Goal: Ask a question

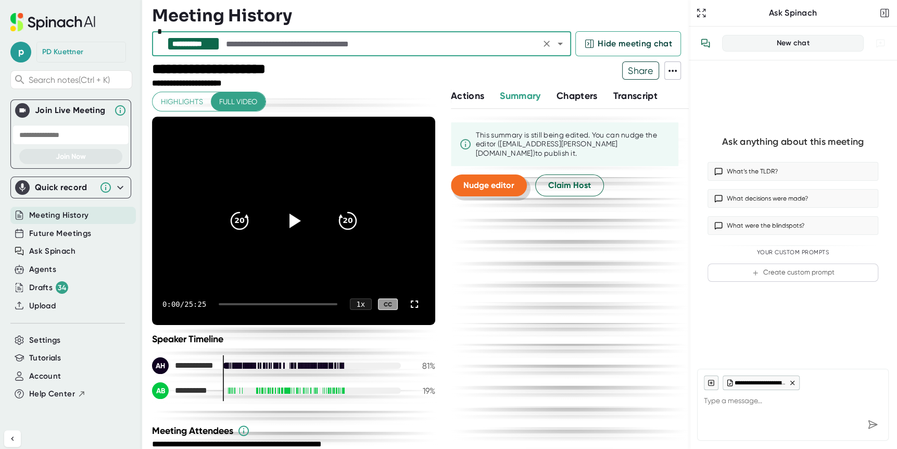
click at [499, 180] on span "Nudge editor" at bounding box center [488, 185] width 51 height 10
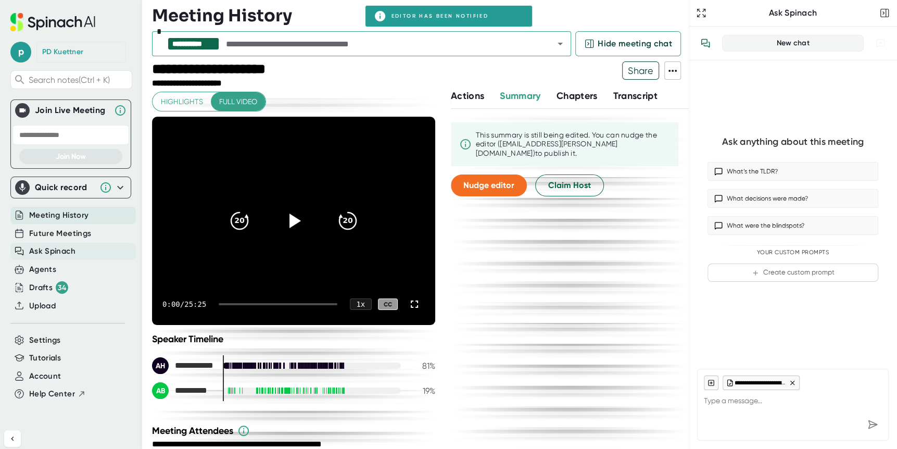
click at [62, 249] on span "Ask Spinach" at bounding box center [52, 251] width 46 height 12
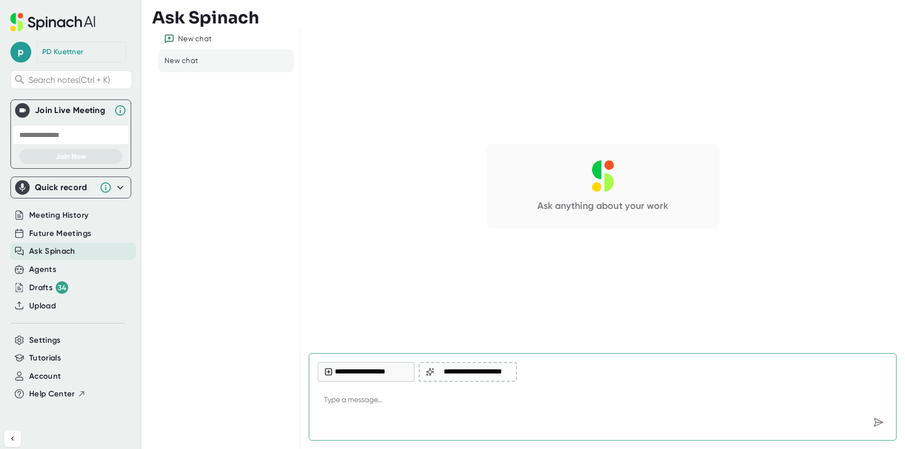
click at [56, 130] on input "text" at bounding box center [70, 135] width 117 height 20
click at [65, 113] on div "Join Live Meeting" at bounding box center [72, 110] width 74 height 10
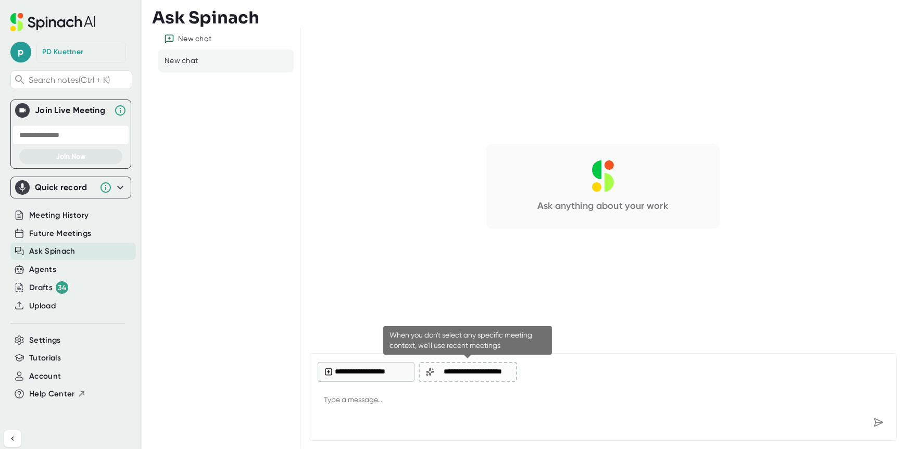
click at [429, 370] on icon at bounding box center [429, 371] width 7 height 7
click at [450, 369] on span "**********" at bounding box center [472, 372] width 73 height 8
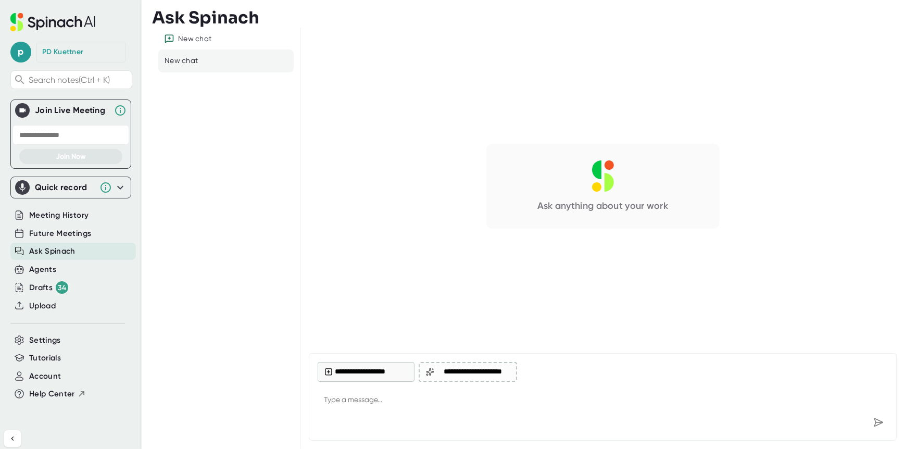
click at [364, 372] on button "**********" at bounding box center [366, 372] width 97 height 20
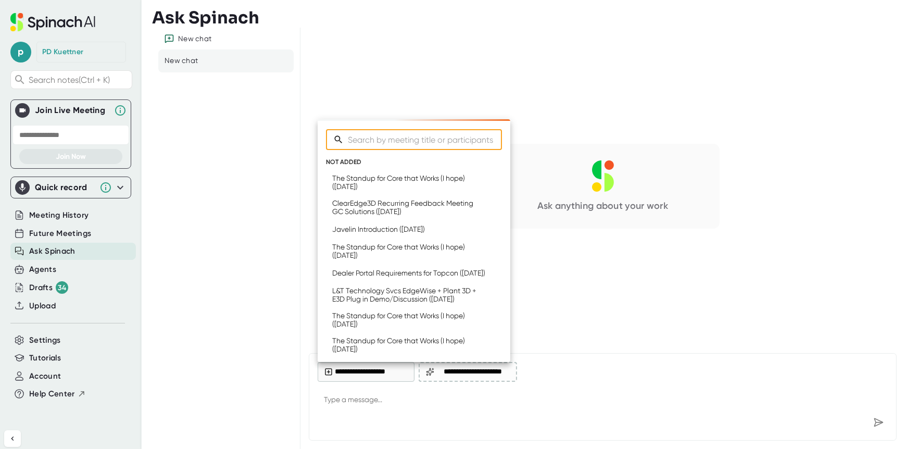
type textarea "x"
type input "jVE"
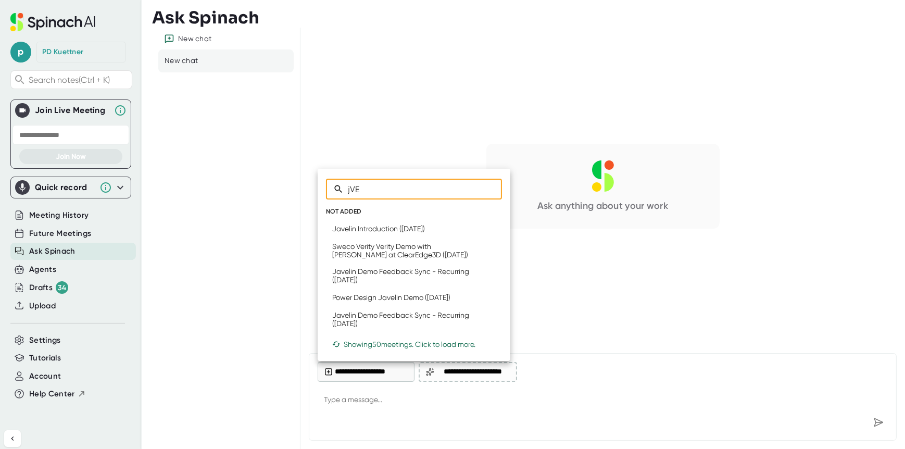
type textarea "x"
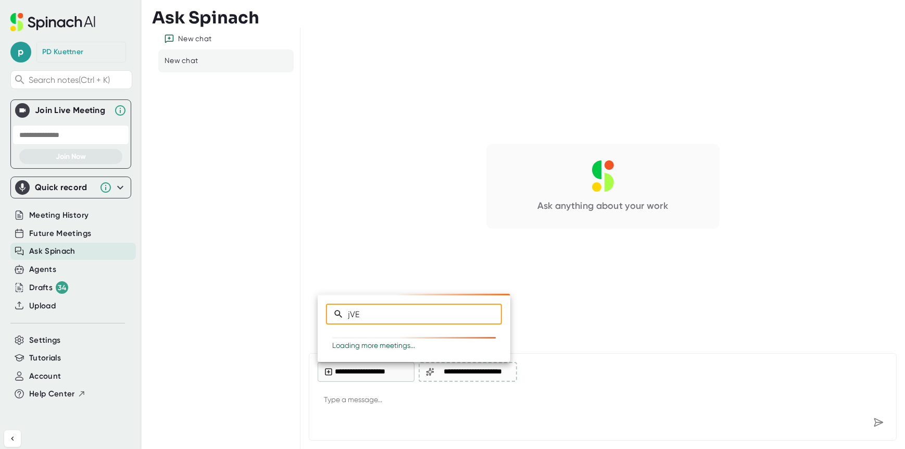
type input "jV"
type textarea "x"
type input "j"
type textarea "x"
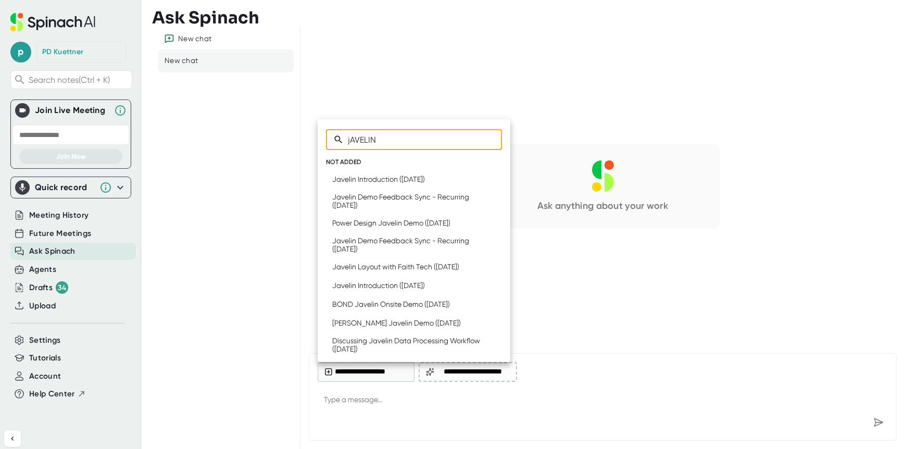
type input "jAVELIN"
click at [485, 178] on icon at bounding box center [490, 179] width 10 height 10
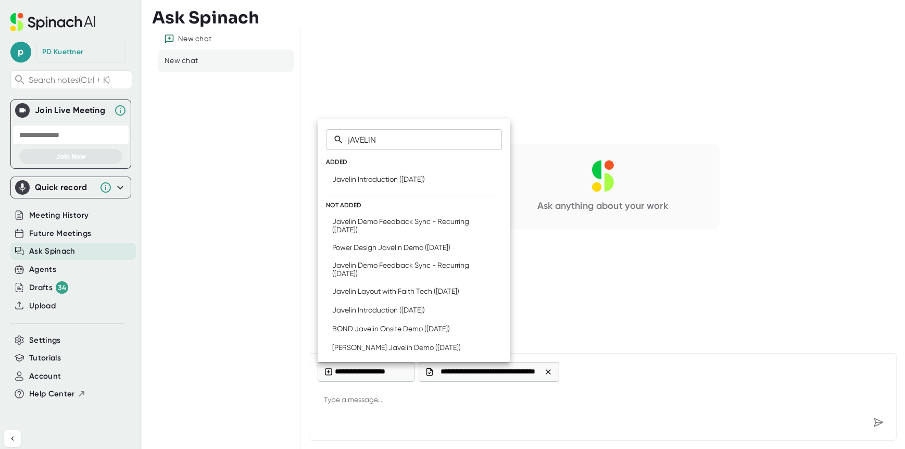
click at [485, 248] on icon at bounding box center [490, 247] width 10 height 10
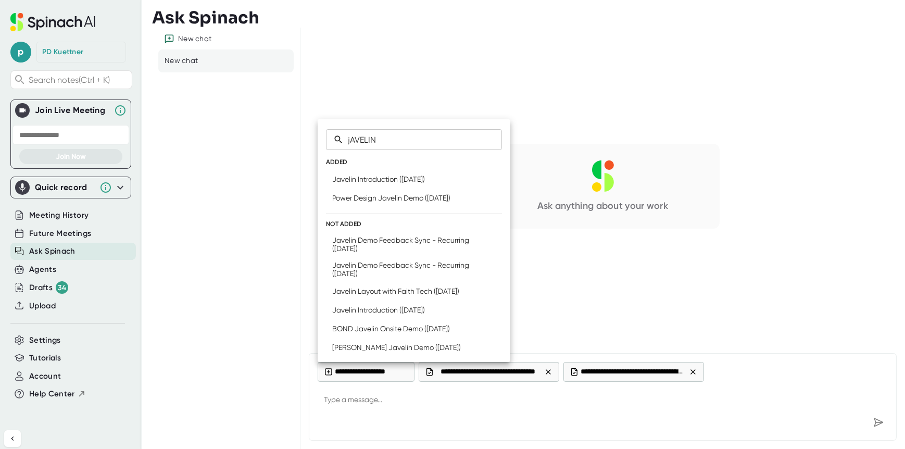
click at [485, 293] on icon at bounding box center [490, 291] width 10 height 10
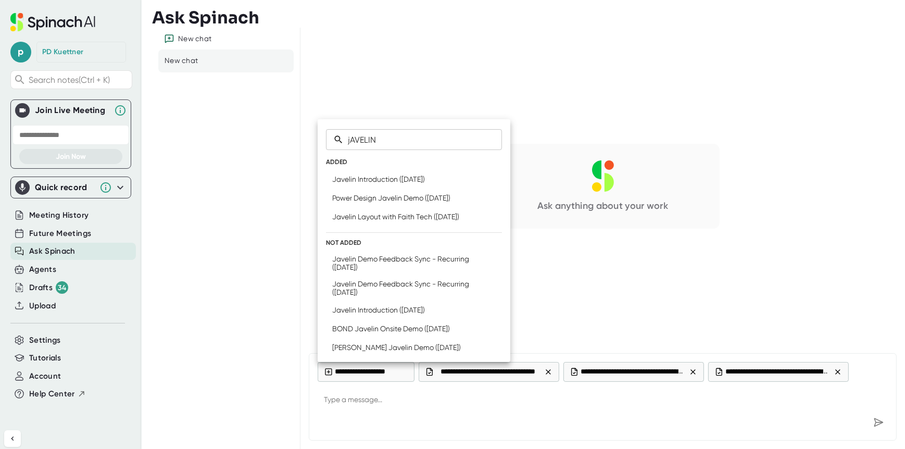
click at [485, 315] on icon at bounding box center [490, 310] width 10 height 10
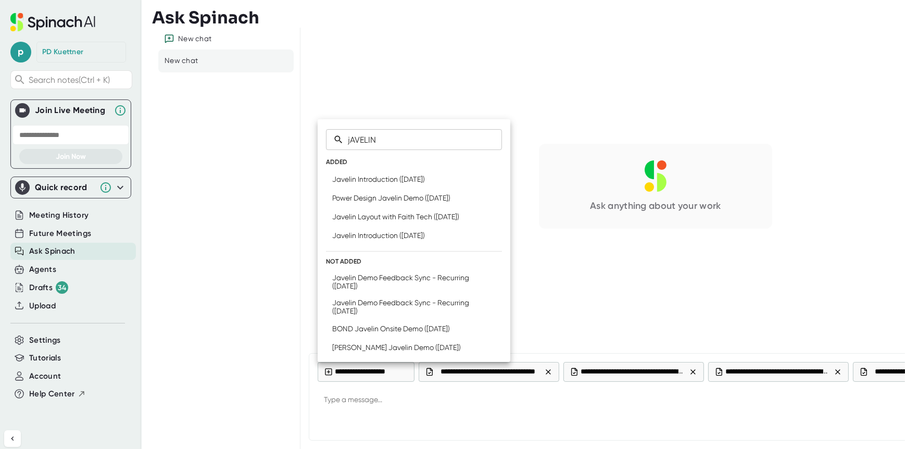
click at [487, 332] on icon at bounding box center [490, 328] width 6 height 6
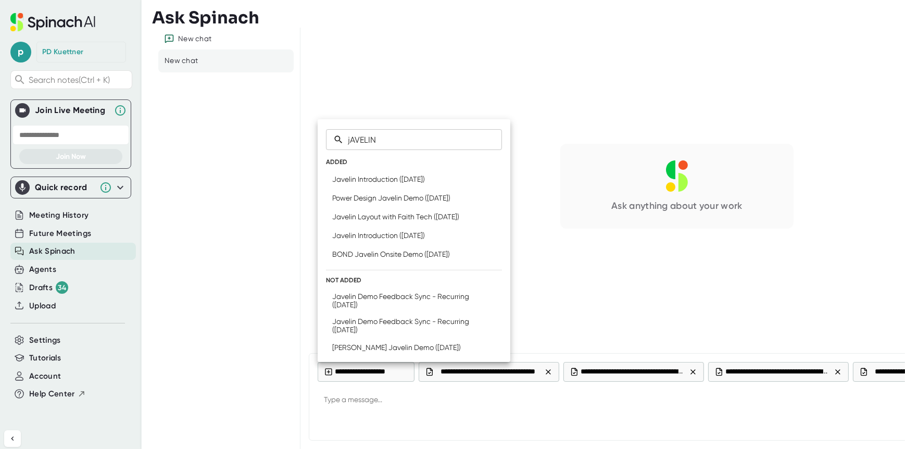
click at [485, 351] on icon at bounding box center [490, 347] width 10 height 10
type textarea "x"
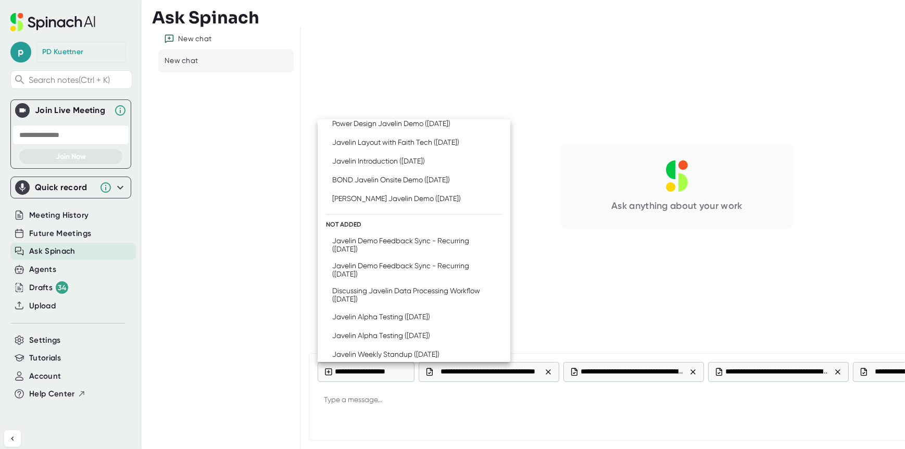
scroll to position [91, 0]
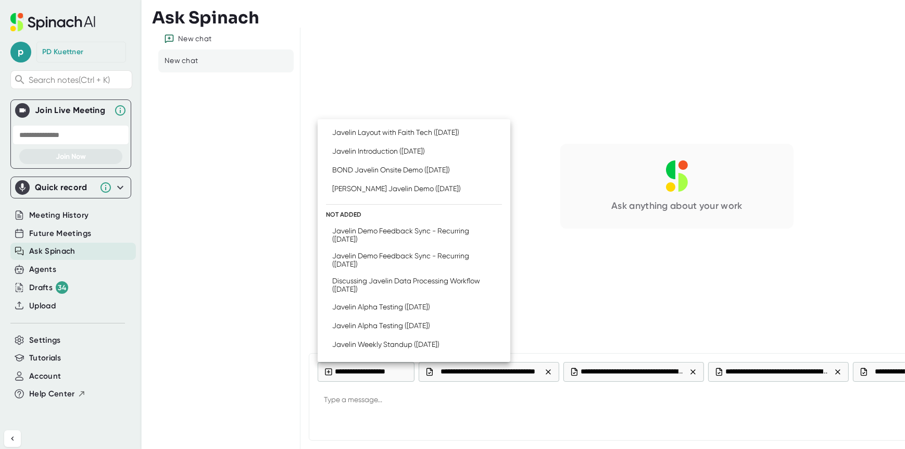
click at [454, 416] on div at bounding box center [452, 224] width 905 height 449
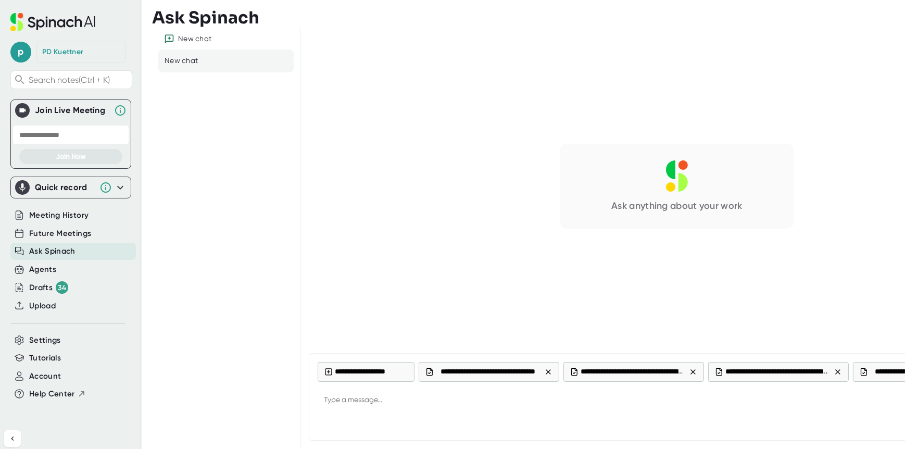
type textarea "x"
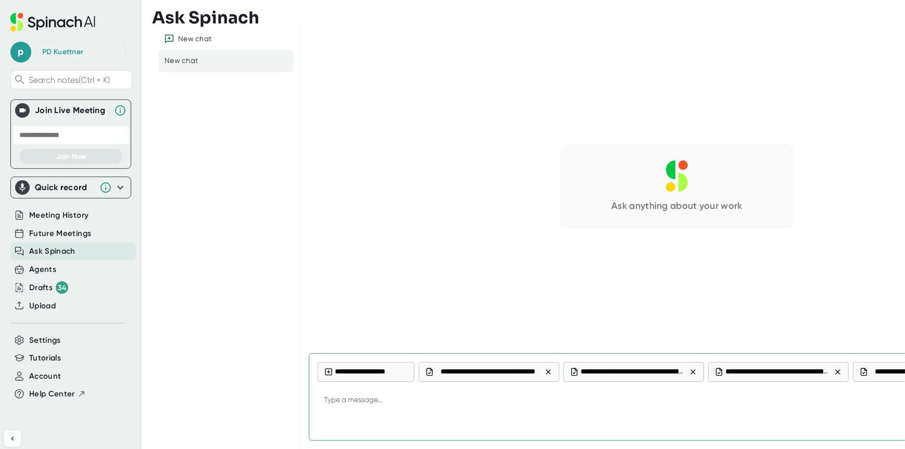
click at [373, 397] on textarea at bounding box center [677, 400] width 719 height 25
type textarea "p"
type textarea "x"
type textarea "pr"
type textarea "x"
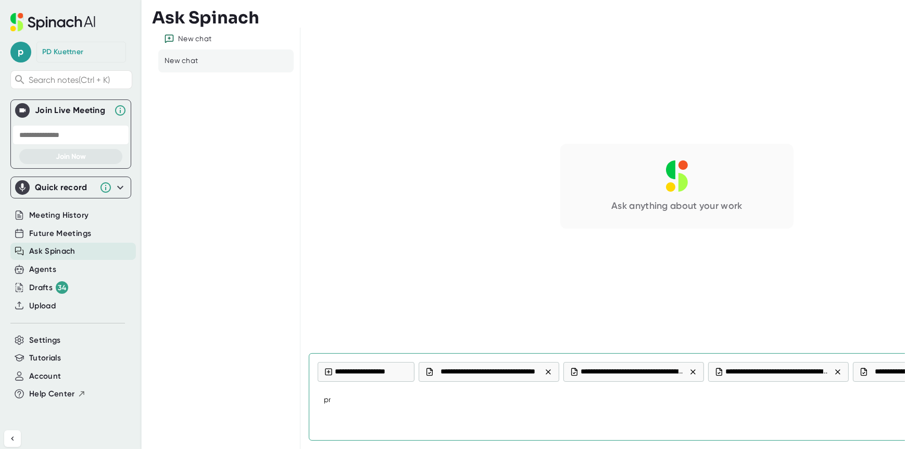
type textarea "prO"
type textarea "x"
type textarea "prOV"
type textarea "x"
type textarea "prOVI"
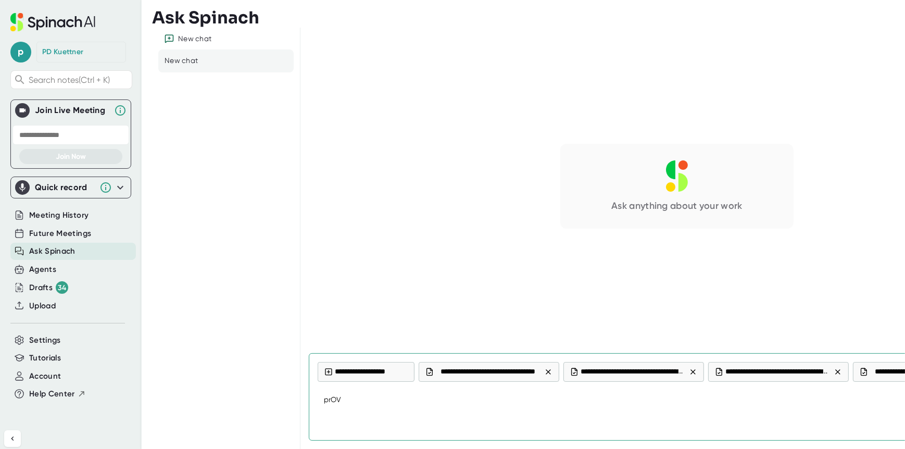
type textarea "x"
type textarea "prOVID"
type textarea "x"
type textarea "prOVIDE"
type textarea "x"
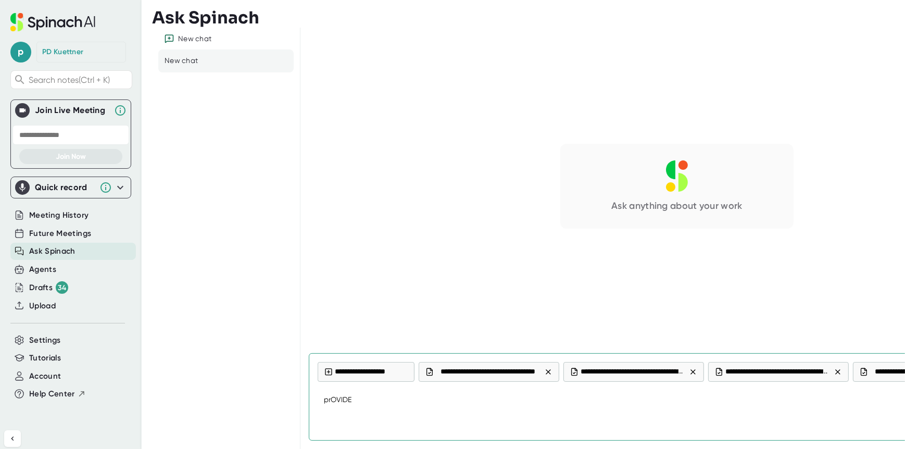
type textarea "prOVIDE"
type textarea "x"
type textarea "prOVIDE"
type textarea "x"
type textarea "prOVID"
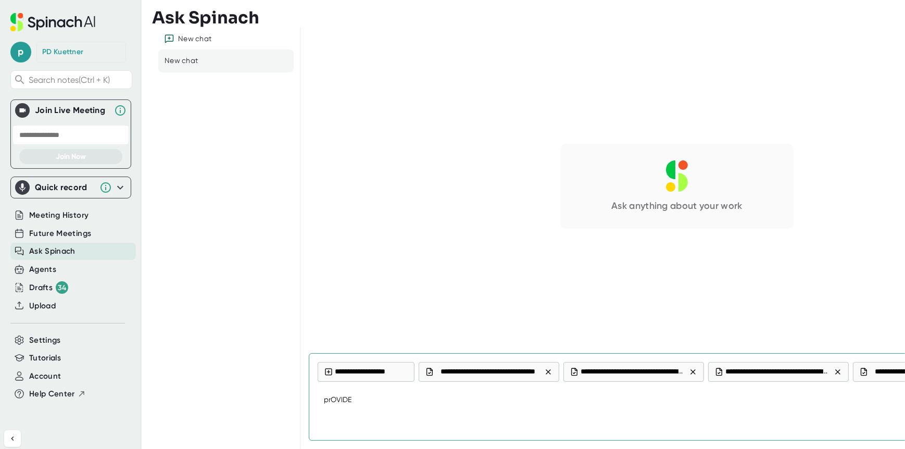
type textarea "x"
type textarea "prOVI"
type textarea "x"
type textarea "prOV"
type textarea "x"
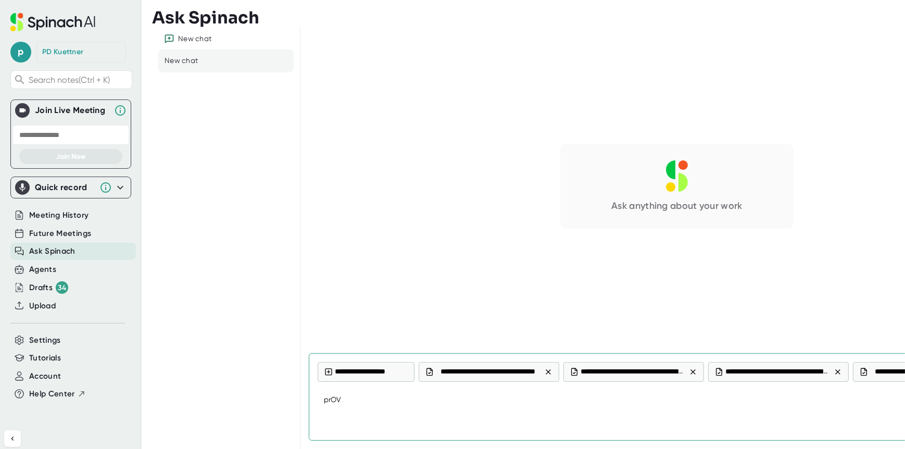
type textarea "prO"
type textarea "x"
type textarea "pr"
type textarea "x"
type textarea "p"
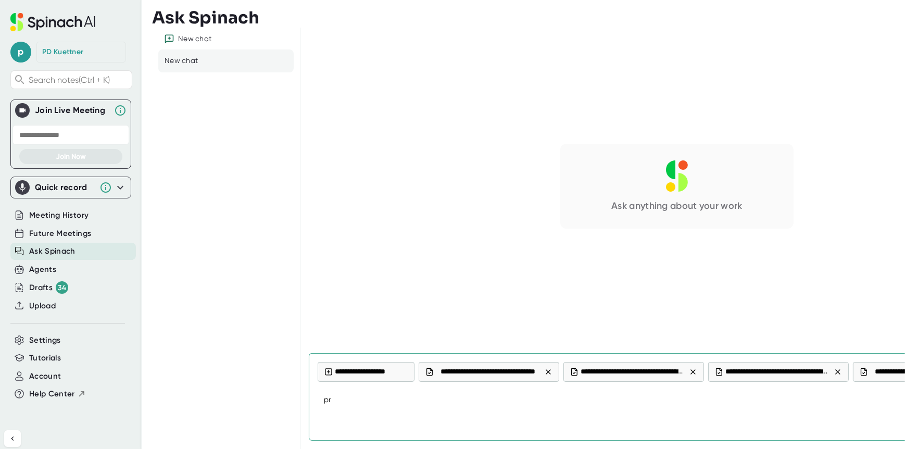
type textarea "x"
type textarea "P"
type textarea "x"
type textarea "Pr"
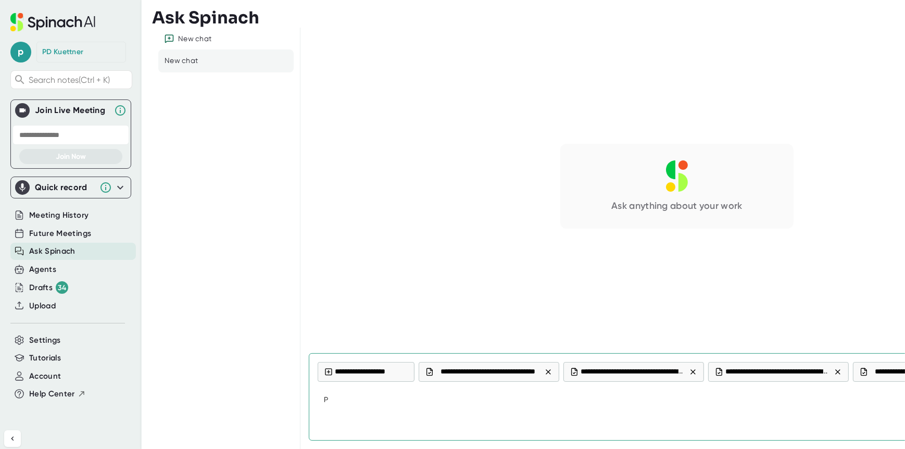
type textarea "x"
type textarea "Pro"
type textarea "x"
type textarea "Prov"
type textarea "x"
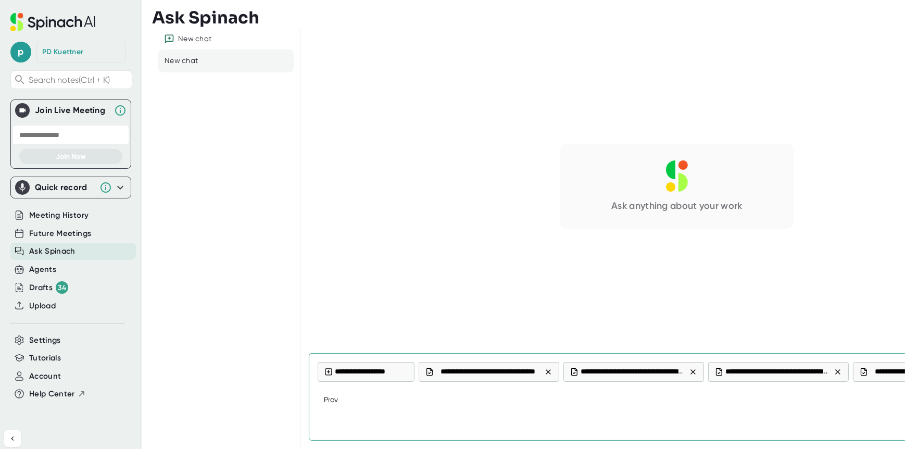
type textarea "Provo"
type textarea "x"
type textarea "Prov"
type textarea "x"
type textarea "Provi"
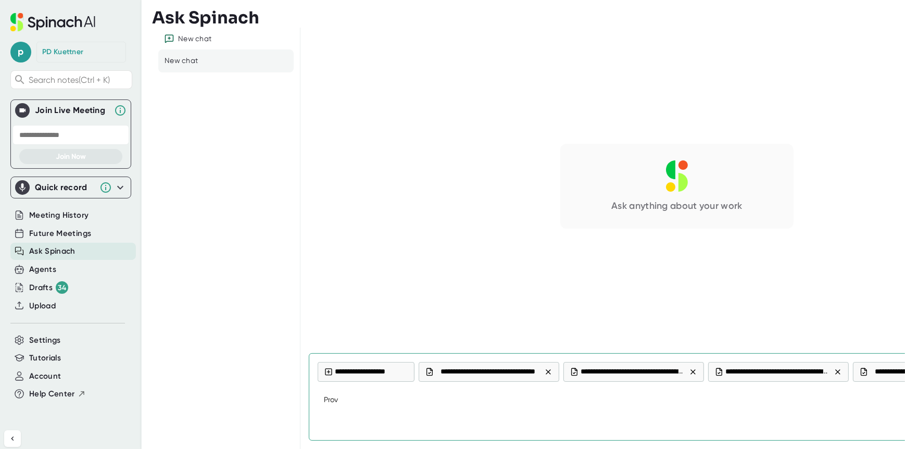
type textarea "x"
type textarea "Provid"
type textarea "x"
type textarea "Provide"
type textarea "x"
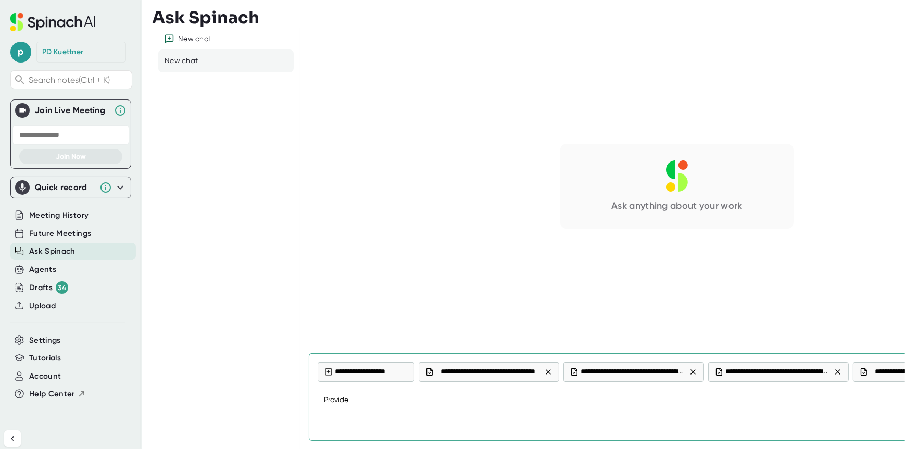
type textarea "Provide"
type textarea "x"
type textarea "Provide a"
type textarea "x"
type textarea "Provide a"
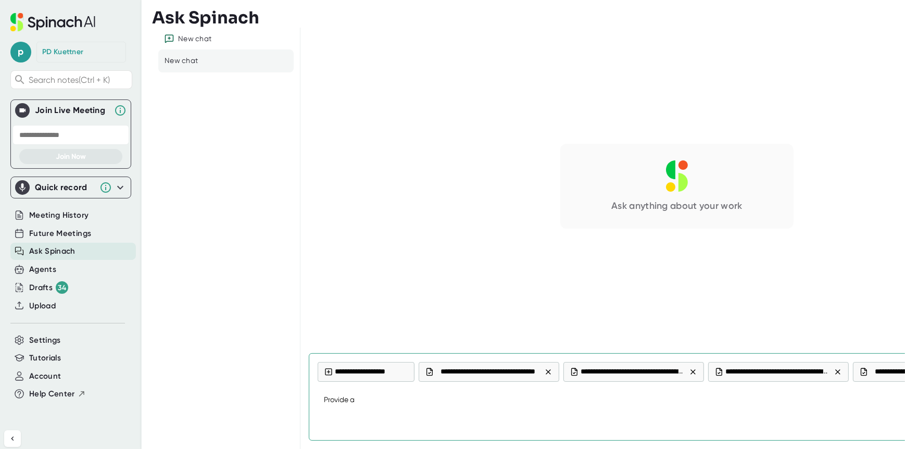
type textarea "x"
type textarea "Provide a s"
type textarea "x"
type textarea "Provide a sy"
type textarea "x"
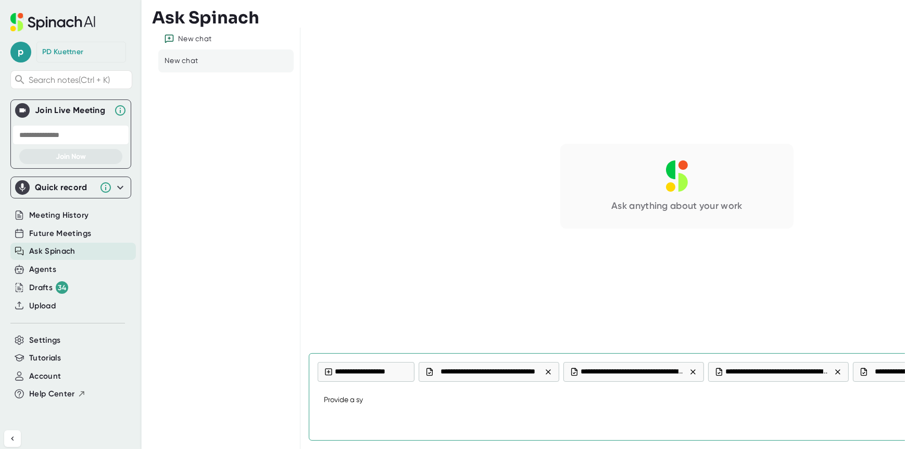
type textarea "Provide a syn"
type textarea "x"
type textarea "Provide a syno"
type textarea "x"
type textarea "Provide a synop"
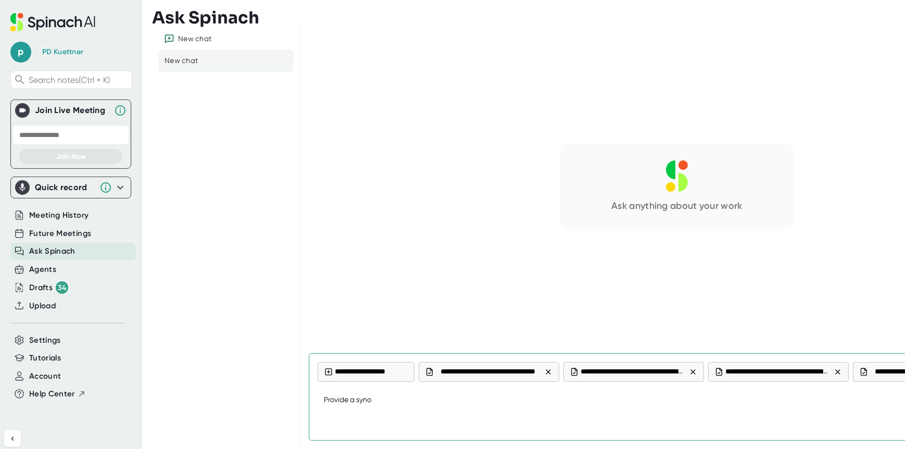
type textarea "x"
type textarea "Provide a synopo"
type textarea "x"
type textarea "Provide a synopos"
type textarea "x"
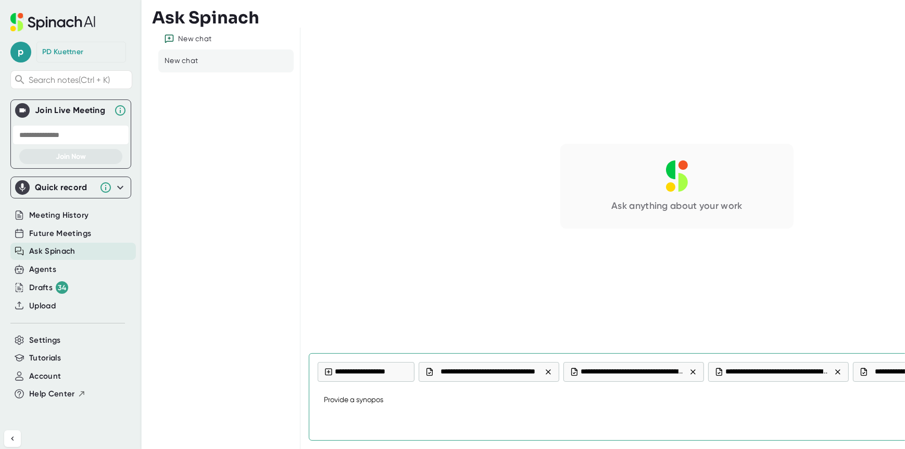
type textarea "Provide a synoposi"
type textarea "x"
type textarea "Provide a synoposis"
type textarea "x"
type textarea "Provide a synoposis"
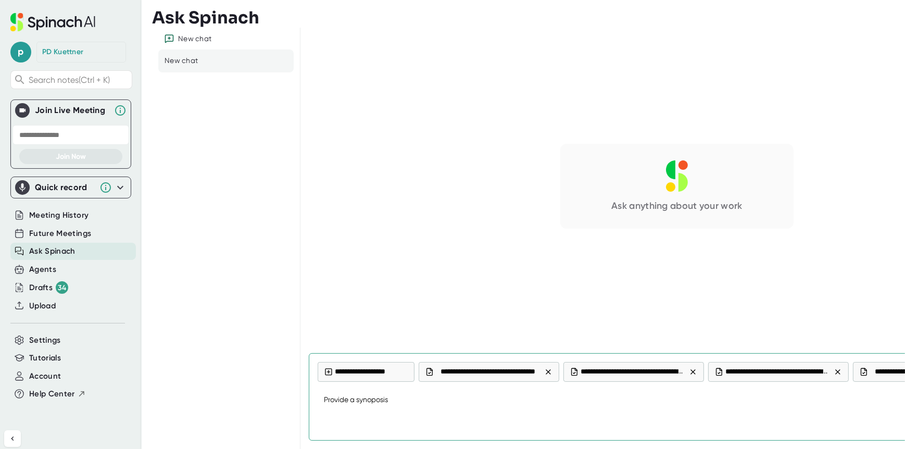
type textarea "x"
type textarea "Provide a synoposis o"
type textarea "x"
type textarea "Provide a synoposis of"
type textarea "x"
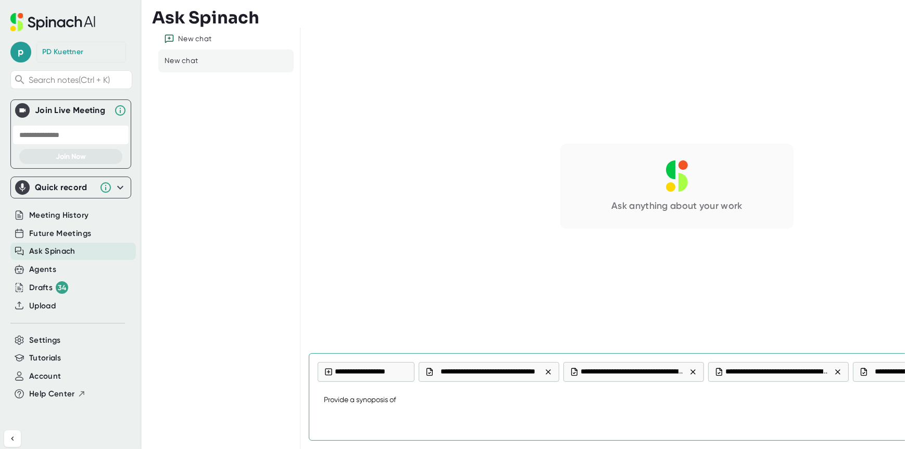
type textarea "Provide a synoposis of"
type textarea "x"
type textarea "Provide a synoposis of t"
type textarea "x"
type textarea "Provide a synoposis of th"
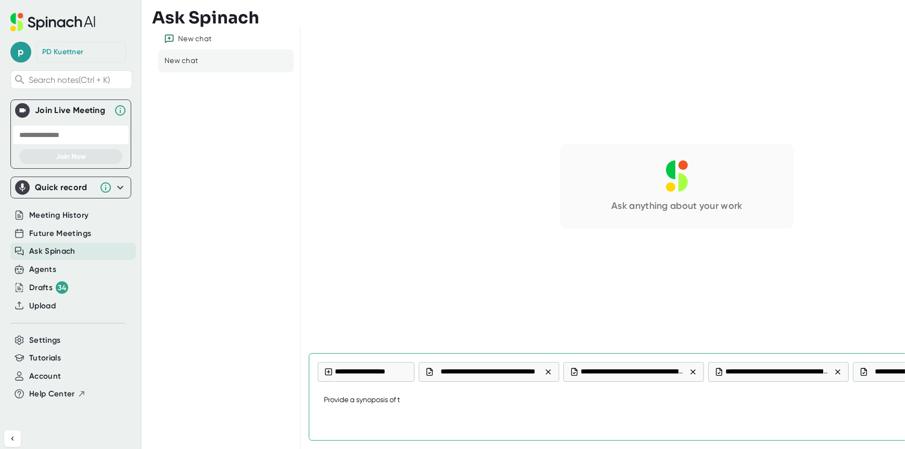
type textarea "x"
type textarea "Provide a synoposis of the"
type textarea "x"
type textarea "Provide a synoposis of the"
type textarea "x"
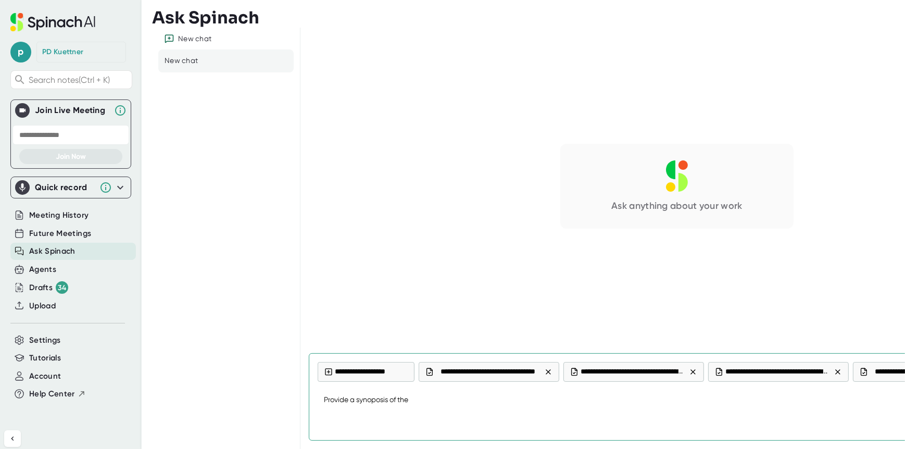
type textarea "Provide a synoposis of the f"
type textarea "x"
type textarea "Provide a synoposis of the fe"
type textarea "x"
type textarea "Provide a synoposis of the fee"
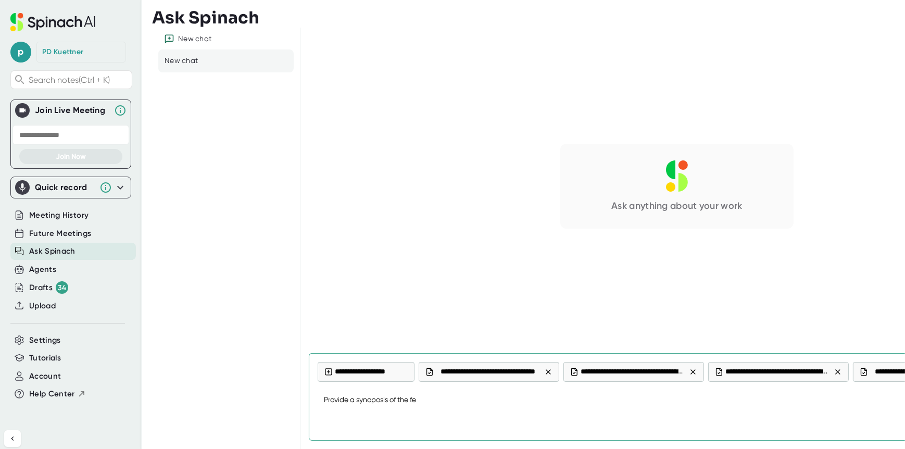
type textarea "x"
type textarea "Provide a synoposis of the feed"
type textarea "x"
type textarea "Provide a synoposis of the feedb"
type textarea "x"
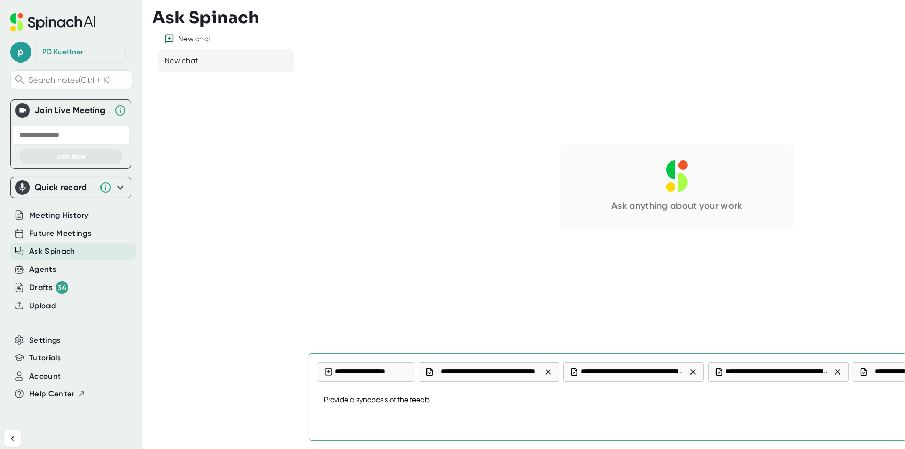
type textarea "Provide a synoposis of the feedba"
type textarea "x"
type textarea "Provide a synoposis of the feedbac"
type textarea "x"
type textarea "Provide a synoposis of the feedback"
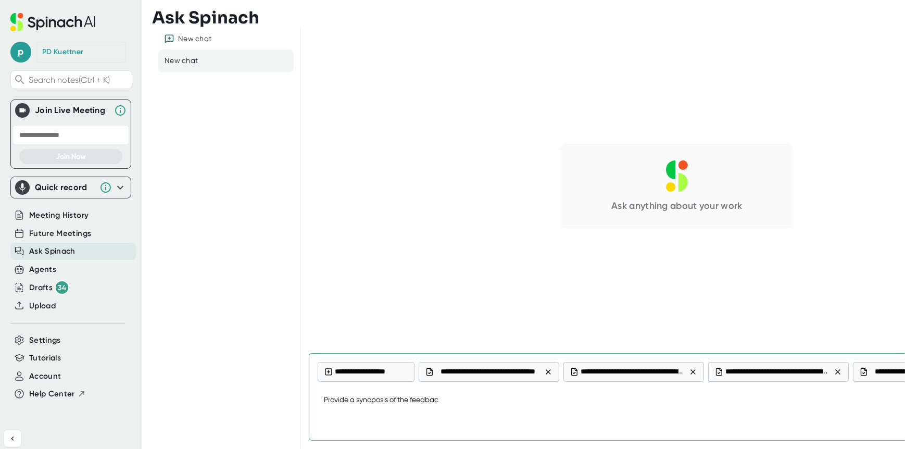
type textarea "x"
type textarea "Provide a synoposis of the feedback."
type textarea "x"
type textarea "Provide a synoposis of the feedback."
type textarea "x"
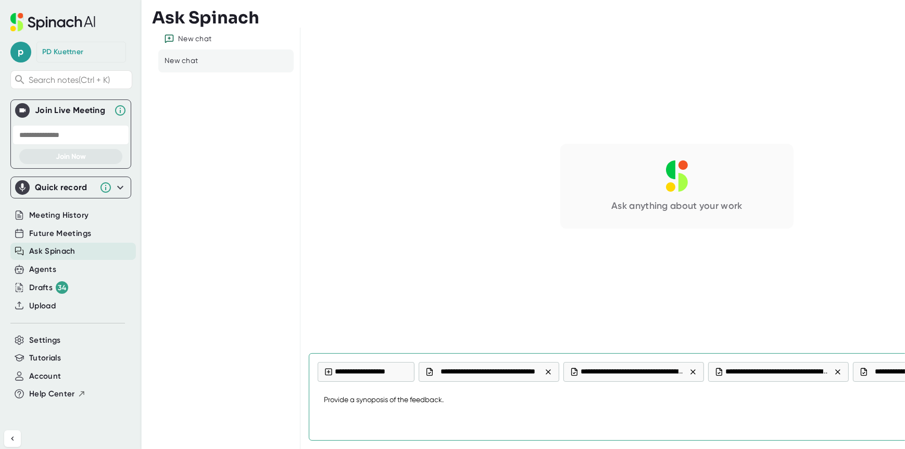
type textarea "Provide a synoposis of the feedback. W"
type textarea "x"
type textarea "Provide a synoposis of the feedback. Wh"
type textarea "x"
type textarea "Provide a synoposis of the feedback. Wha"
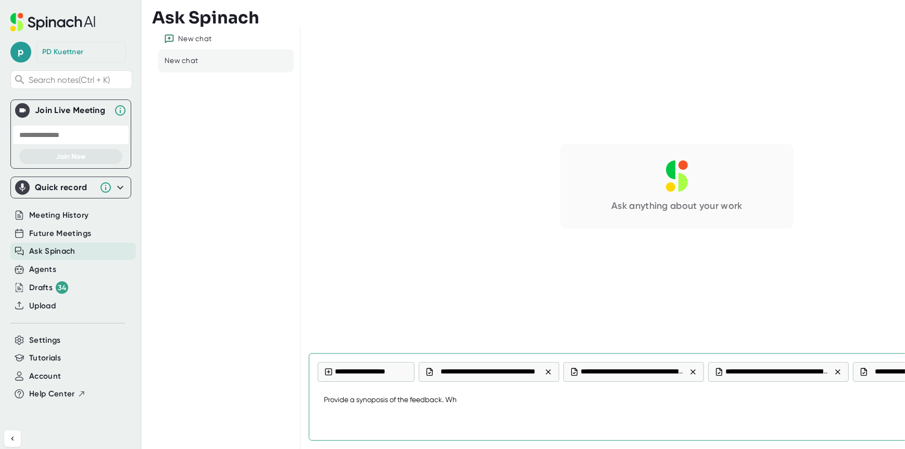
type textarea "x"
type textarea "Provide a synoposis of the feedback. What"
type textarea "x"
type textarea "Provide a synoposis of the feedback. What"
type textarea "x"
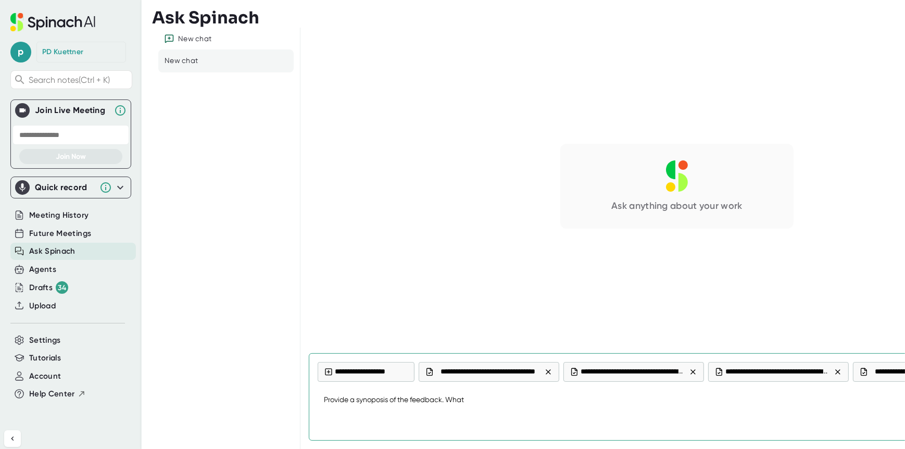
type textarea "Provide a synoposis of the feedback. What w"
type textarea "x"
type textarea "Provide a synoposis of the feedback. What we"
type textarea "x"
type textarea "Provide a synoposis of the feedback. What wer"
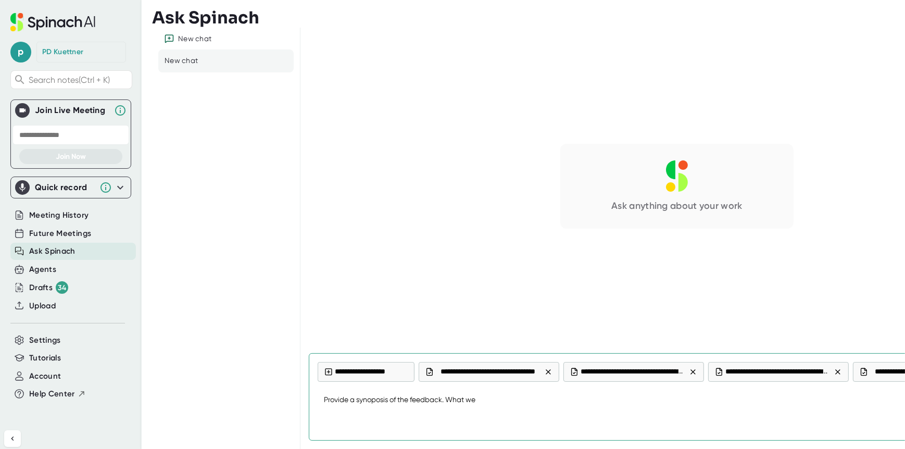
type textarea "x"
type textarea "Provide a synoposis of the feedback. What were"
type textarea "x"
type textarea "Provide a synoposis of the feedback. What were"
type textarea "x"
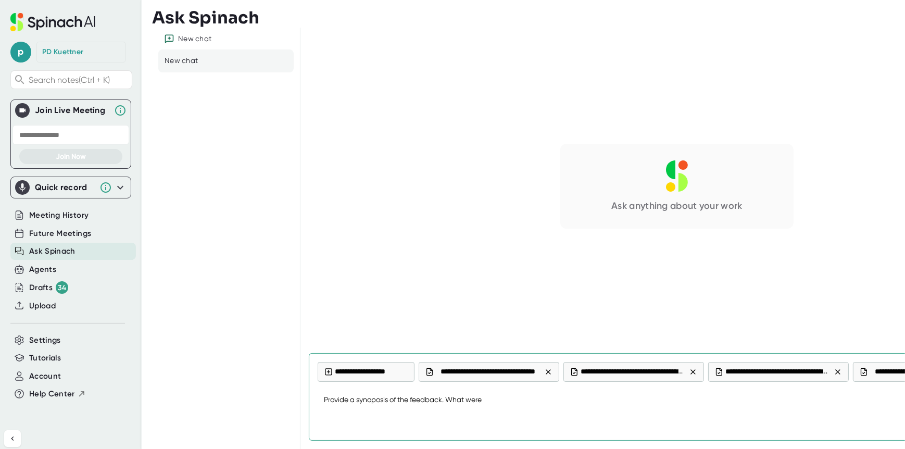
type textarea "Provide a synoposis of the feedback. What were p"
type textarea "x"
type textarea "Provide a synoposis of the feedback. What were po"
type textarea "x"
type textarea "Provide a synoposis of the feedback. What were pos"
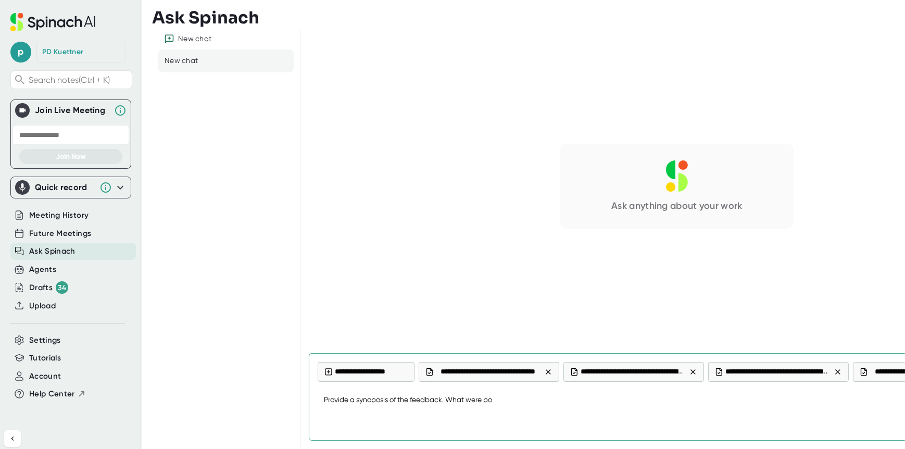
type textarea "x"
type textarea "Provide a synoposis of the feedback. What were posi"
type textarea "x"
type textarea "Provide a synoposis of the feedback. What were posit"
type textarea "x"
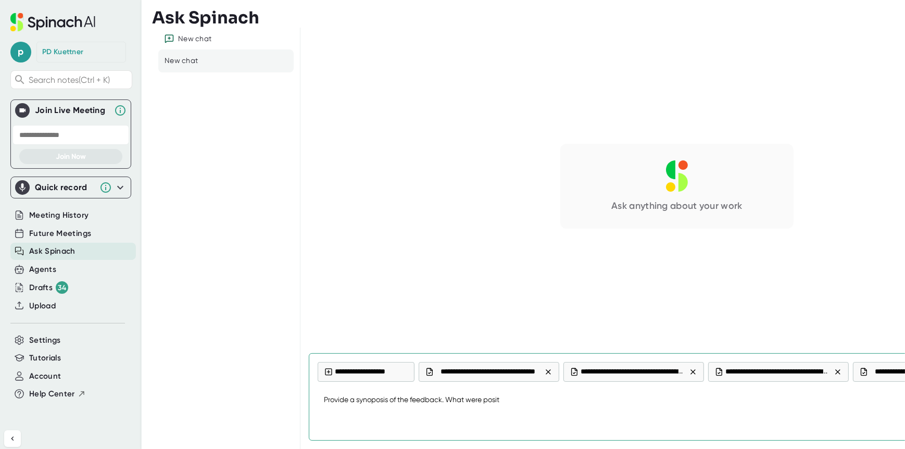
type textarea "Provide a synoposis of the feedback. What were positi"
type textarea "x"
type textarea "Provide a synoposis of the feedback. What were positiv"
type textarea "x"
type textarea "Provide a synoposis of the feedback. What were positive"
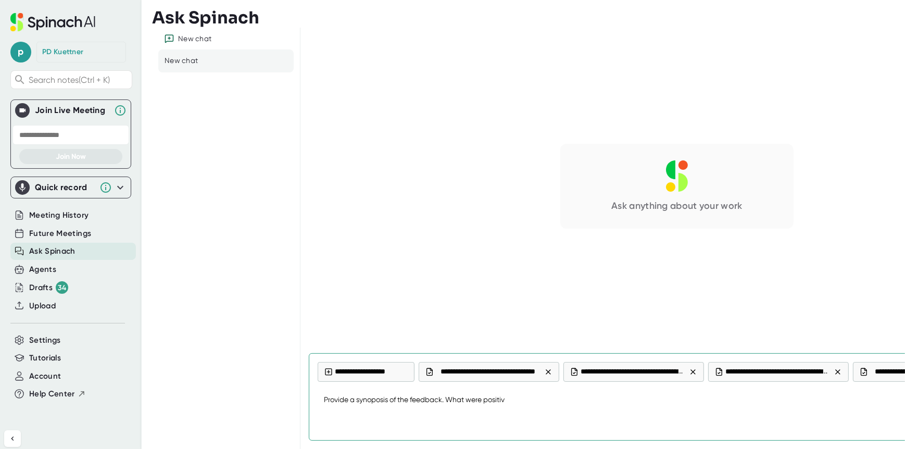
type textarea "x"
type textarea "Provide a synoposis of the feedback. What were positives"
type textarea "x"
type textarea "Provide a synoposis of the feedback. What were positives"
type textarea "x"
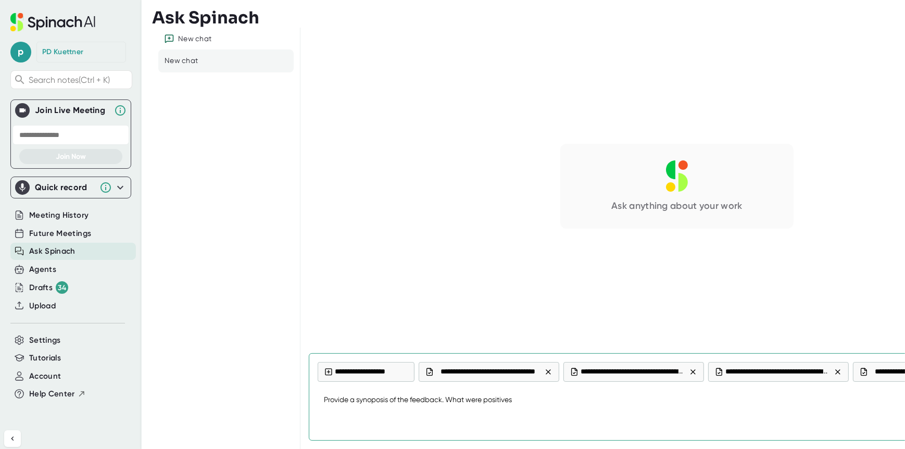
type textarea "Provide a synoposis of the feedback. What were positives"
type textarea "x"
type textarea "Provide a synoposis of the feedback. What were positive"
type textarea "x"
type textarea "Provide a synoposis of the feedback. What were positive"
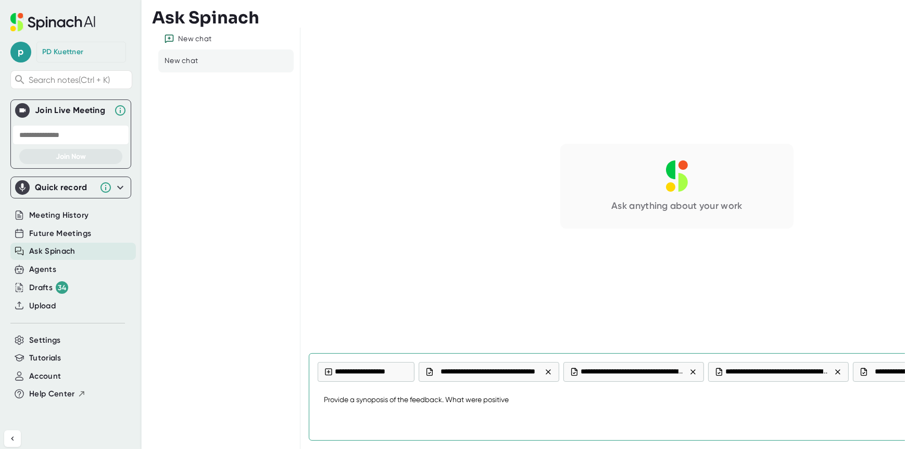
type textarea "x"
type textarea "Provide a synoposis of the feedback. What were positive t"
type textarea "x"
type textarea "Provide a synoposis of the feedback. What were positive th"
type textarea "x"
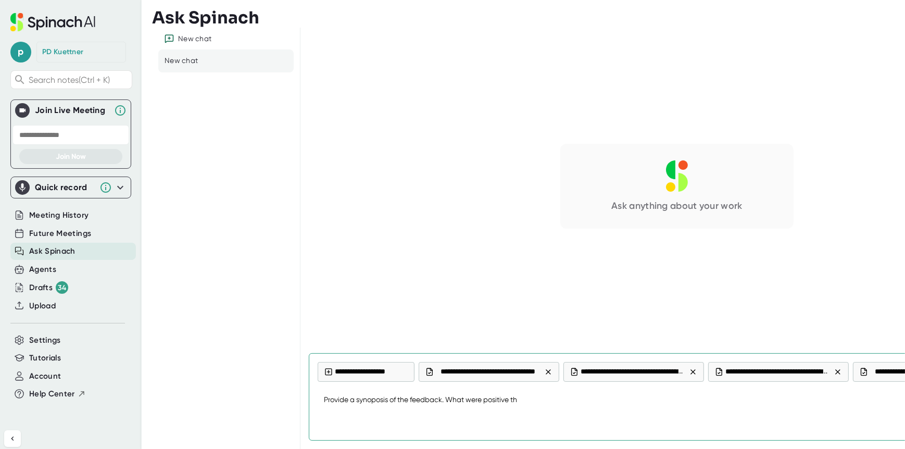
type textarea "Provide a synoposis of the feedback. What were positive thi"
type textarea "x"
type textarea "Provide a synoposis of the feedback. What were positive thin"
type textarea "x"
type textarea "Provide a synoposis of the feedback. What were positive thing"
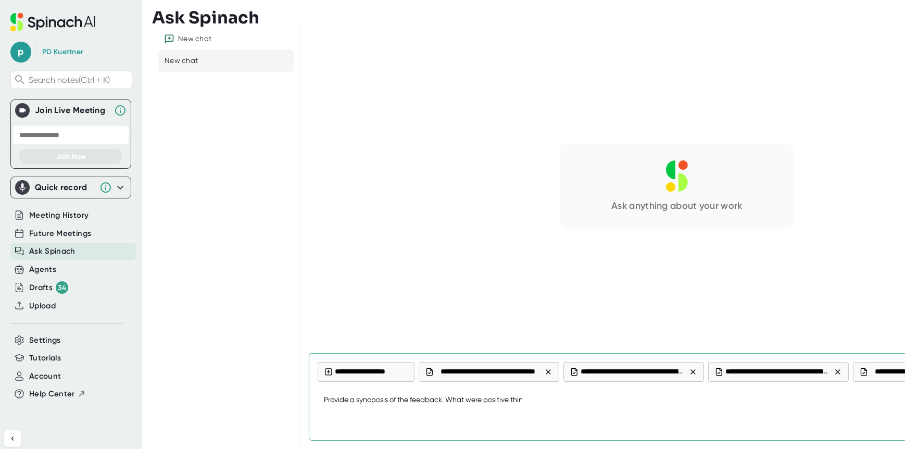
type textarea "x"
type textarea "Provide a synoposis of the feedback. What were positive things"
type textarea "x"
type textarea "Provide a synoposis of the feedback. What were positive things"
type textarea "x"
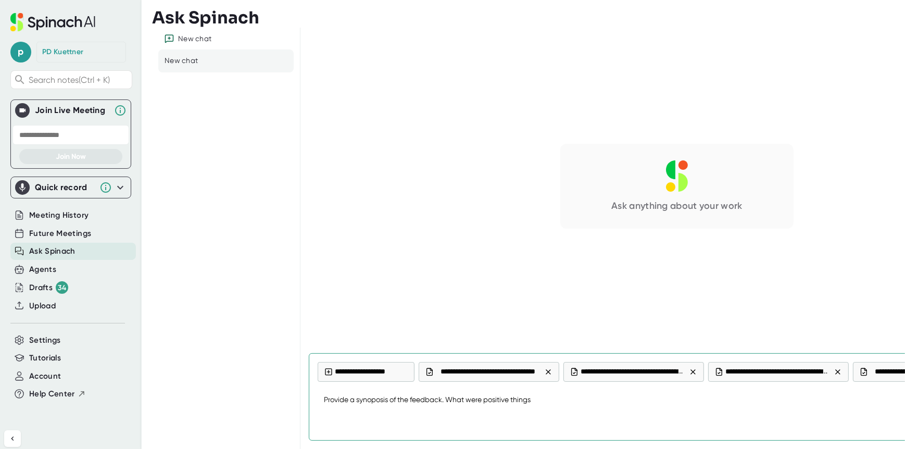
type textarea "Provide a synoposis of the feedback. What were positive things t"
type textarea "x"
type textarea "Provide a synoposis of the feedback. What were positive things th"
type textarea "x"
type textarea "Provide a synoposis of the feedback. What were positive things tha"
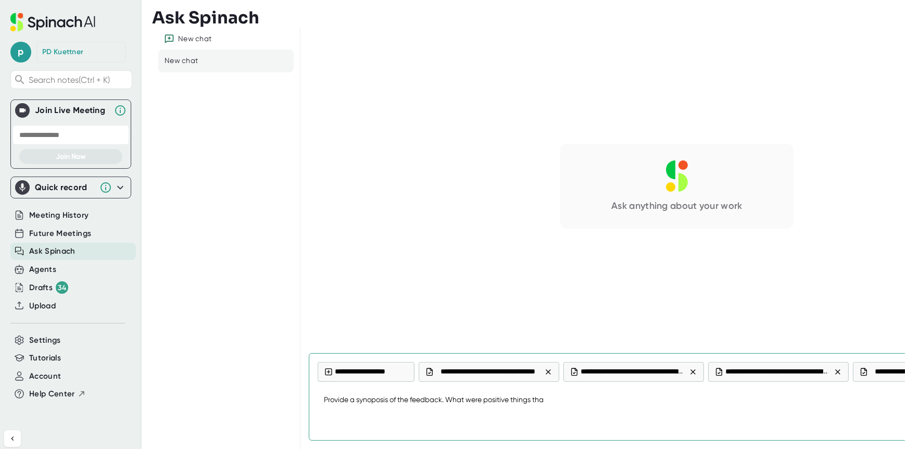
type textarea "x"
type textarea "Provide a synoposis of the feedback. What were positive things that"
type textarea "x"
type textarea "Provide a synoposis of the feedback. What were positive things that"
type textarea "x"
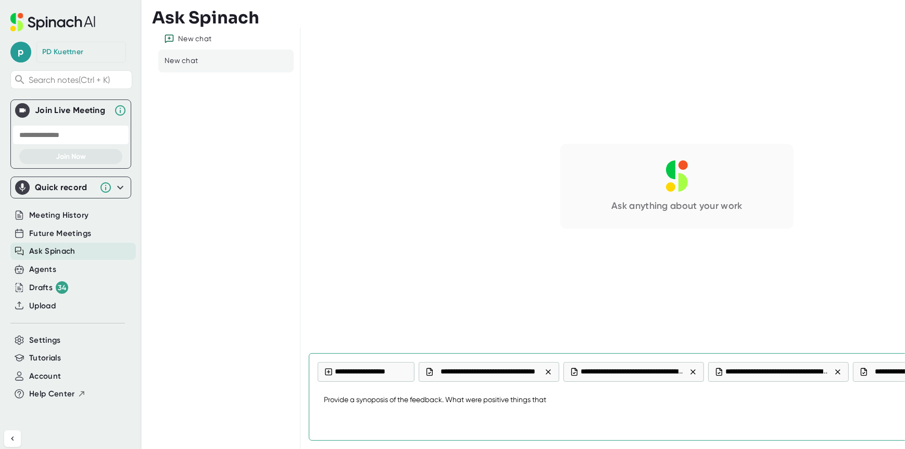
type textarea "Provide a synoposis of the feedback. What were positive things that e"
type textarea "x"
type textarea "Provide a synoposis of the feedback. What were positive things that ea"
type textarea "x"
type textarea "Provide a synoposis of the feedback. What were positive things that eac"
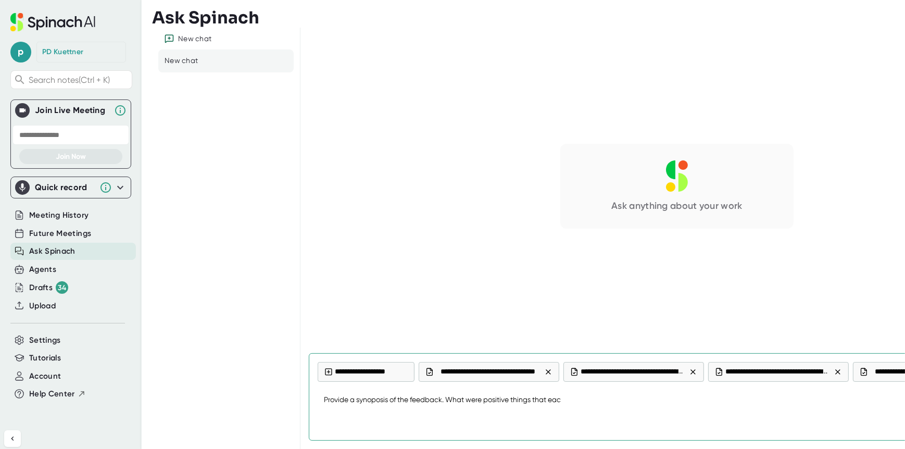
type textarea "x"
type textarea "Provide a synoposis of the feedback. What were positive things that each"
type textarea "x"
type textarea "Provide a synoposis of the feedback. What were positive things that each"
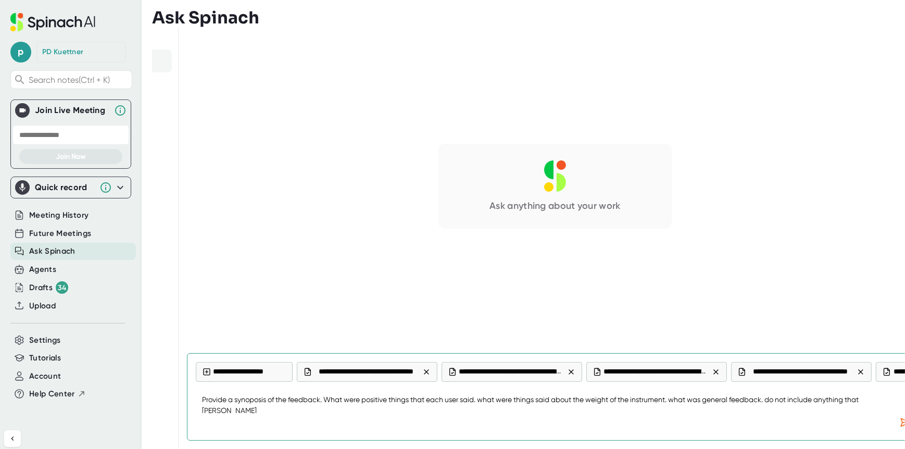
scroll to position [0, 124]
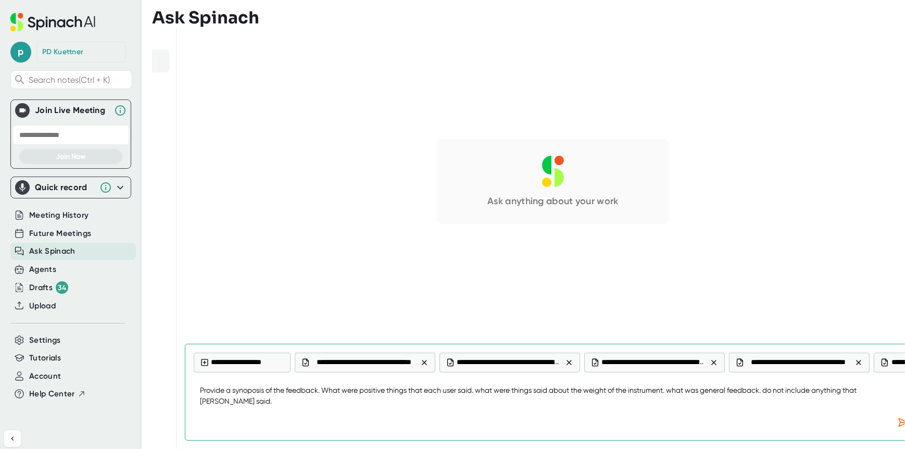
click at [255, 387] on textarea "Provide a synoposis of the feedback. What were positive things that each user s…" at bounding box center [553, 396] width 719 height 34
click at [239, 403] on textarea "Provide a roll-up of the feedback. What were positive things that each user sai…" at bounding box center [553, 396] width 719 height 34
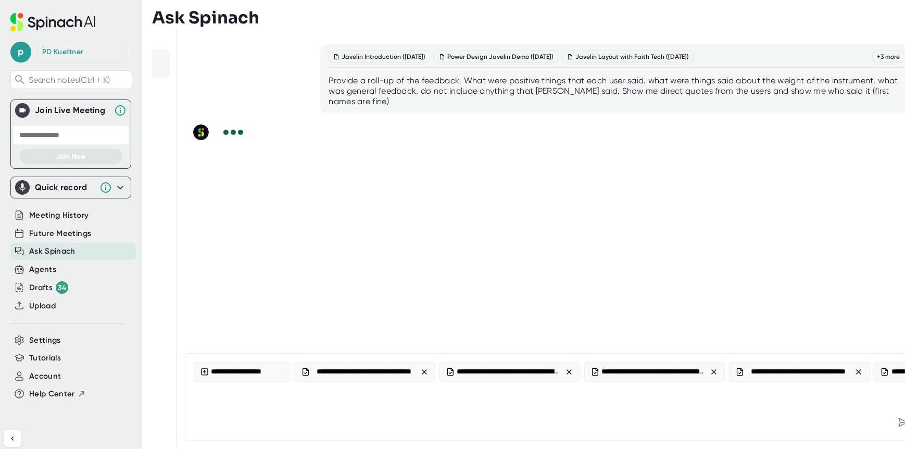
scroll to position [0, 131]
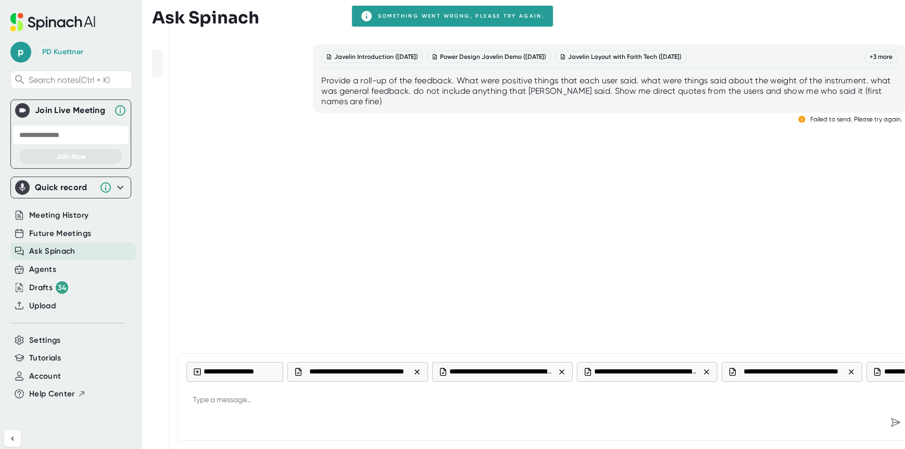
click at [437, 97] on div "Provide a roll-up of the feedback. What were positive things that each user sai…" at bounding box center [609, 91] width 576 height 31
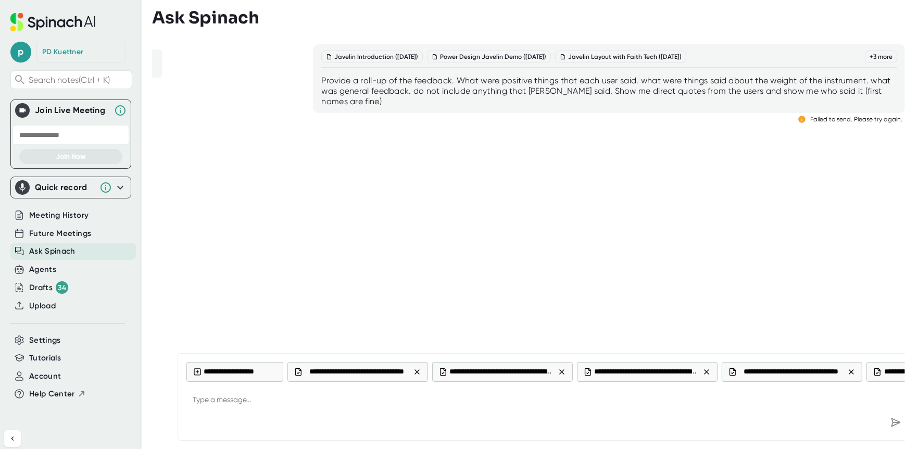
click at [849, 119] on span "Failed to send. Please try again." at bounding box center [856, 119] width 92 height 7
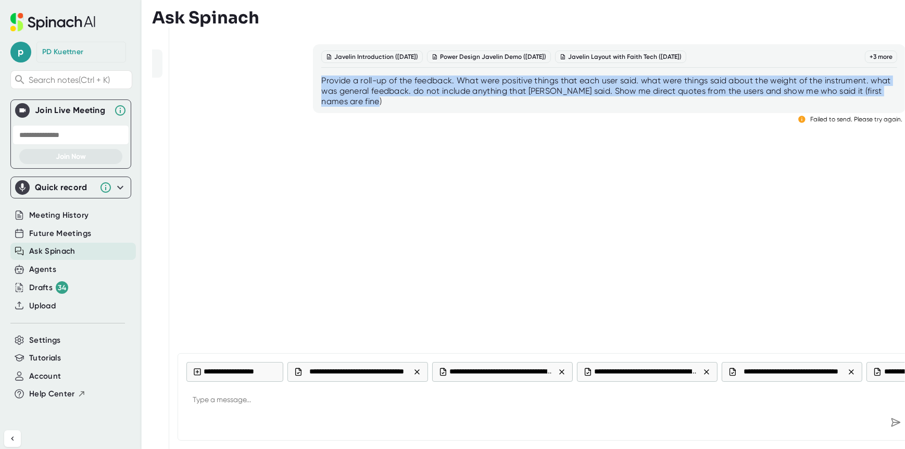
drag, startPoint x: 403, startPoint y: 101, endPoint x: 321, endPoint y: 76, distance: 85.6
click at [321, 76] on div "Provide a roll-up of the feedback. What were positive things that each user sai…" at bounding box center [609, 91] width 576 height 31
copy div "Provide a roll-up of the feedback. What were positive things that each user sai…"
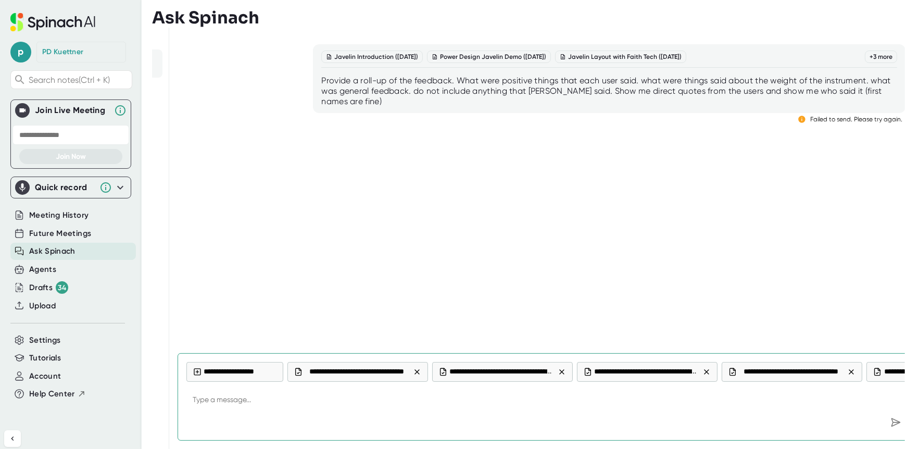
click at [337, 408] on textarea at bounding box center [545, 400] width 719 height 25
paste textarea "Provide a roll-up of the feedback. What were positive things that each user sai…"
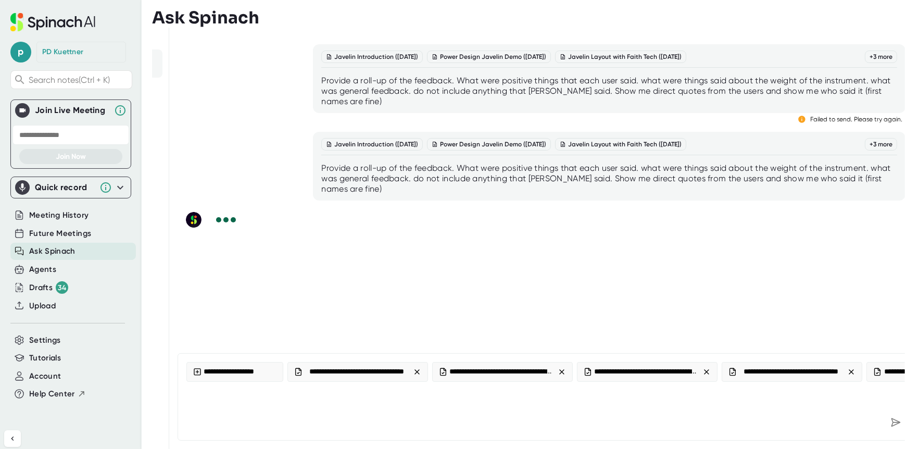
click at [567, 265] on div "Javelin Introduction ([DATE]) Power Design Javelin Demo ([DATE]) Javelin Layout…" at bounding box center [546, 186] width 736 height 300
click at [569, 266] on div "Javelin Introduction ([DATE]) Power Design Javelin Demo ([DATE]) Javelin Layout…" at bounding box center [546, 186] width 736 height 300
